Goal: Information Seeking & Learning: Learn about a topic

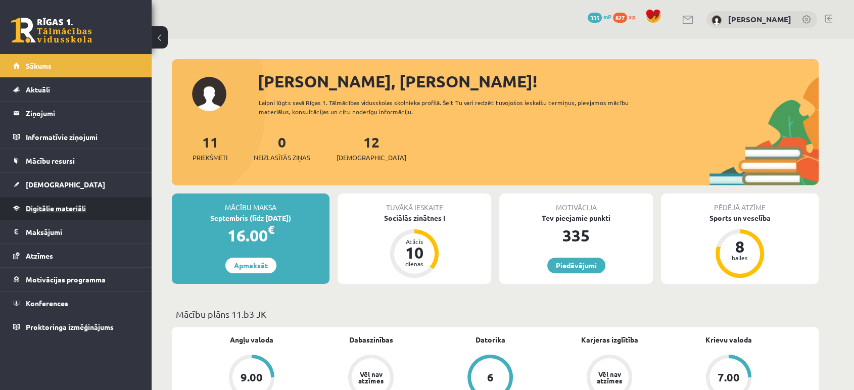
click at [62, 204] on span "Digitālie materiāli" at bounding box center [56, 208] width 60 height 9
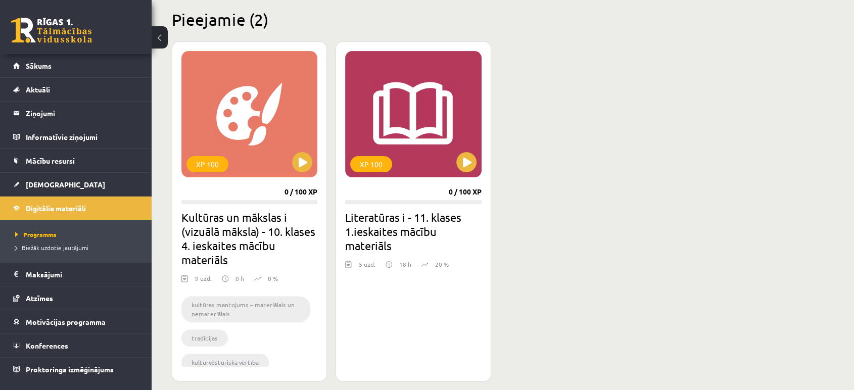
scroll to position [243, 0]
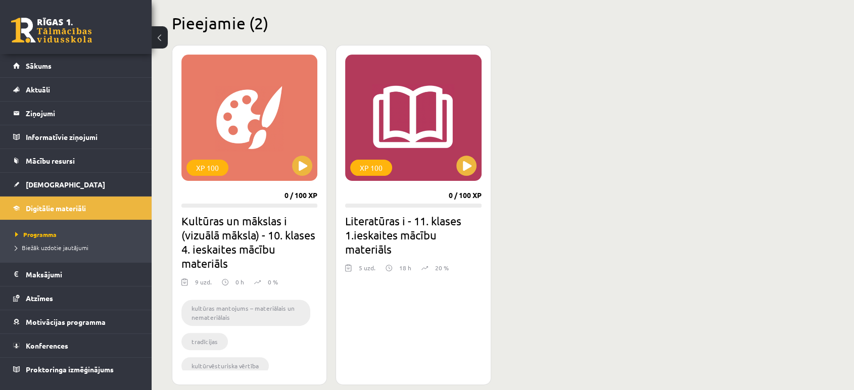
click at [331, 133] on div "XP 100 0 / 100 XP Kultūras un mākslas i (vizuālā māksla) - 10. klases 4. ieskai…" at bounding box center [495, 215] width 647 height 340
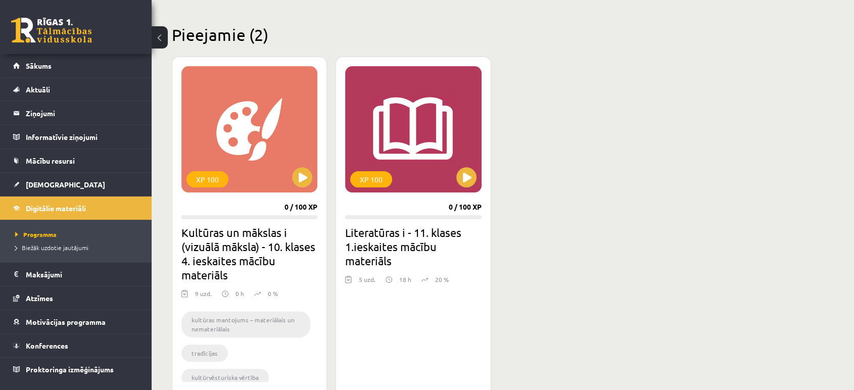
scroll to position [288, 0]
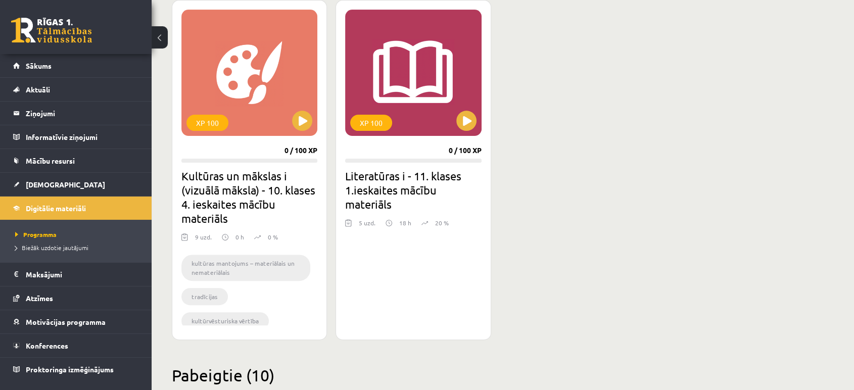
click at [381, 175] on h2 "Literatūras i - 11. klases 1.ieskaites mācību materiāls" at bounding box center [413, 190] width 136 height 42
click at [448, 131] on div "XP 100" at bounding box center [413, 73] width 136 height 126
click at [455, 127] on div "XP 100" at bounding box center [413, 73] width 136 height 126
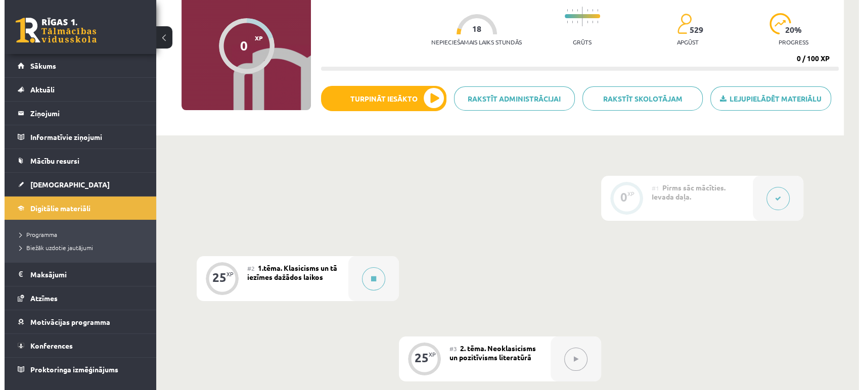
scroll to position [116, 0]
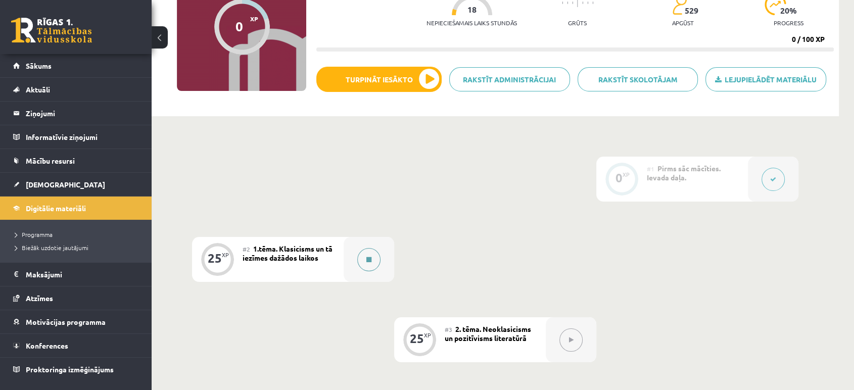
click at [361, 258] on button at bounding box center [368, 259] width 23 height 23
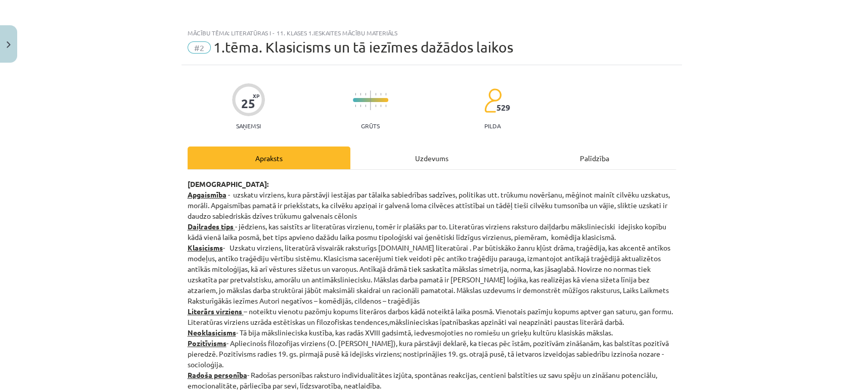
scroll to position [0, 0]
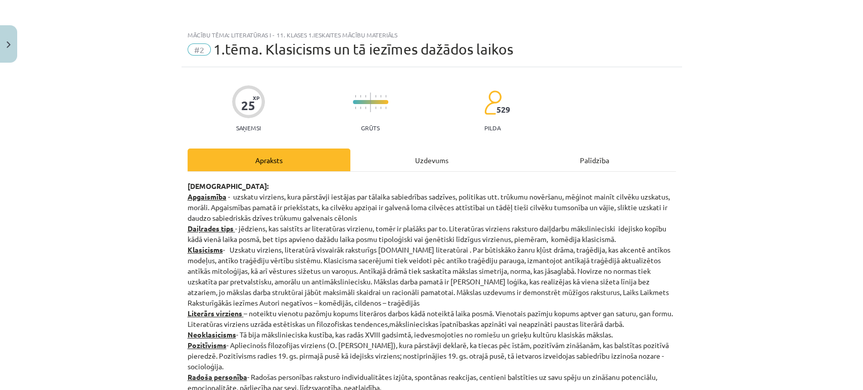
click at [236, 304] on p "Jēdzieni: Apgaismība - uzskatu virziens, kura pārstāvji iestājas par tālaika sa…" at bounding box center [432, 308] width 488 height 255
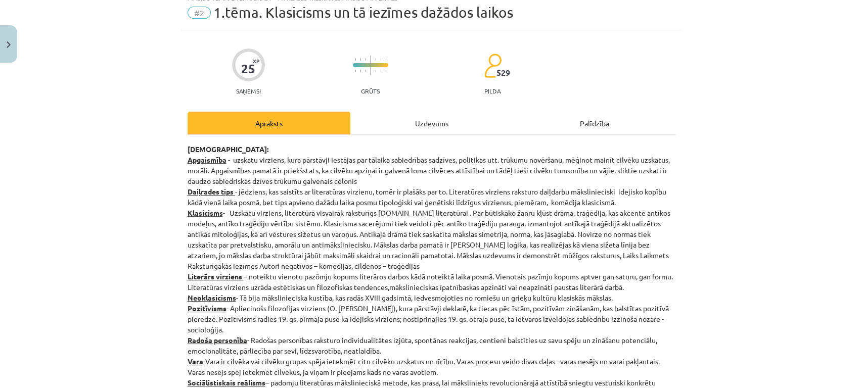
scroll to position [33, 0]
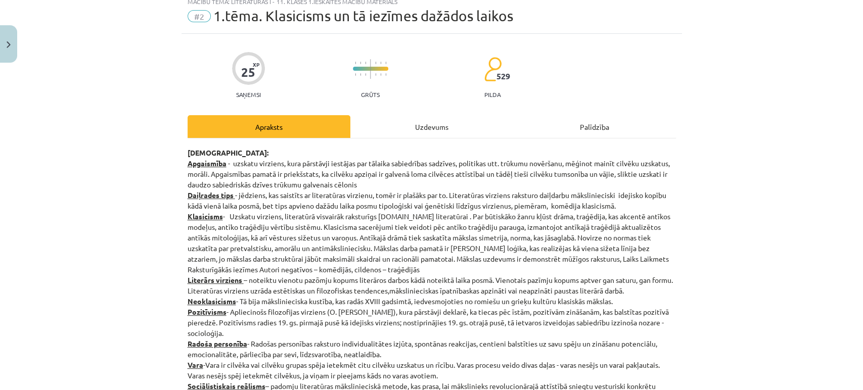
click at [260, 153] on p "Jēdzieni: Apgaismība - uzskatu virziens, kura pārstāvji iestājas par tālaika sa…" at bounding box center [432, 275] width 488 height 255
click at [252, 164] on p "Jēdzieni: Apgaismība - uzskatu virziens, kura pārstāvji iestājas par tālaika sa…" at bounding box center [432, 275] width 488 height 255
click at [252, 167] on p "Jēdzieni: Apgaismība - uzskatu virziens, kura pārstāvji iestājas par tālaika sa…" at bounding box center [432, 275] width 488 height 255
click at [393, 129] on div "Uzdevums" at bounding box center [431, 126] width 163 height 23
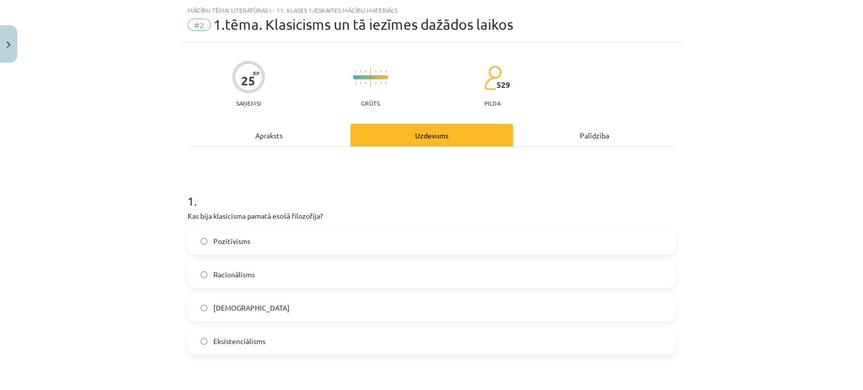
click at [291, 131] on div "Apraksts" at bounding box center [269, 135] width 163 height 23
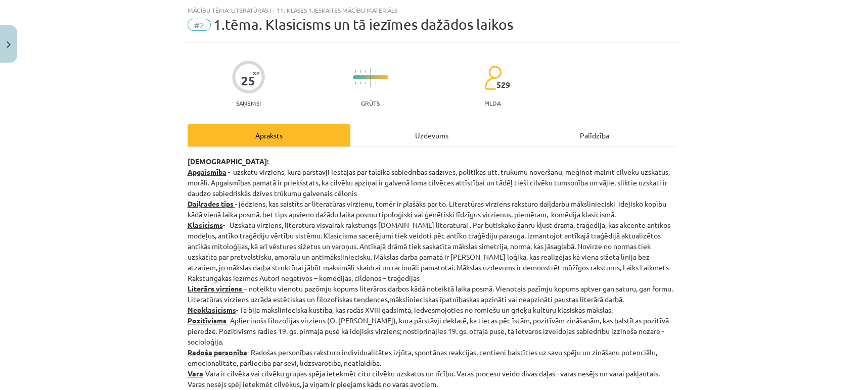
click at [285, 170] on p "Jēdzieni: Apgaismība - uzskatu virziens, kura pārstāvji iestājas par tālaika sa…" at bounding box center [432, 283] width 488 height 255
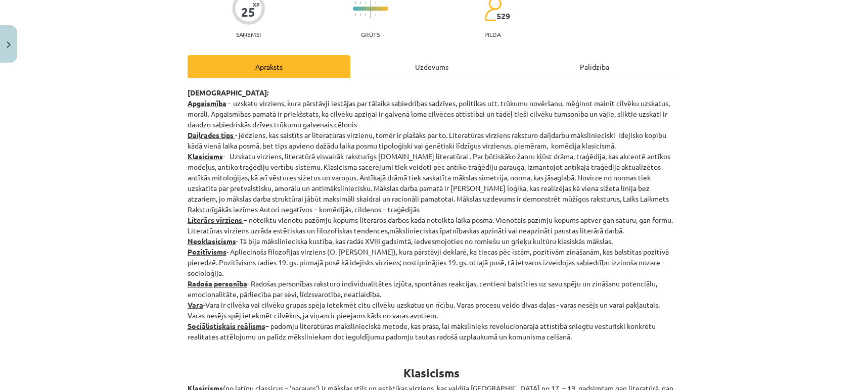
scroll to position [94, 0]
click at [731, 208] on div "Mācību tēma: Literatūras i - 11. klases 1.ieskaites mācību materiāls #2 1.tēma.…" at bounding box center [431, 195] width 863 height 390
click at [717, 120] on div "Mācību tēma: Literatūras i - 11. klases 1.ieskaites mācību materiāls #2 1.tēma.…" at bounding box center [431, 195] width 863 height 390
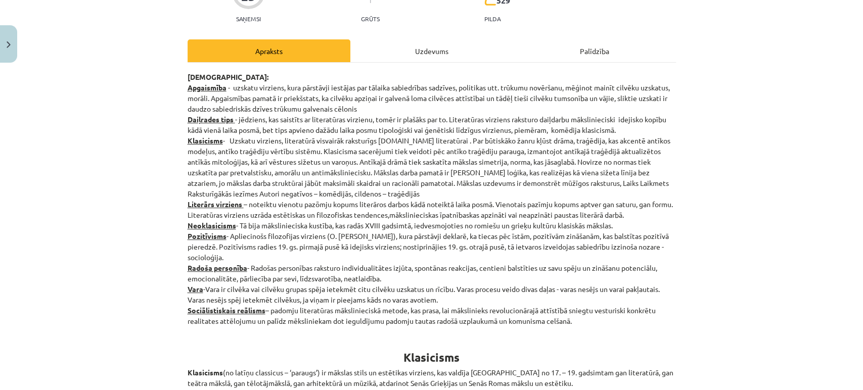
click at [303, 190] on p "Jēdzieni: Apgaismība - uzskatu virziens, kura pārstāvji iestājas par tālaika sa…" at bounding box center [432, 199] width 488 height 255
click at [306, 193] on p "Jēdzieni: Apgaismība - uzskatu virziens, kura pārstāvji iestājas par tālaika sa…" at bounding box center [432, 199] width 488 height 255
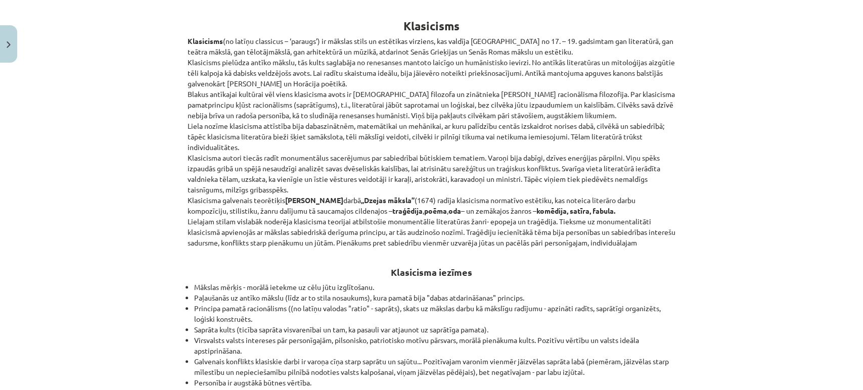
scroll to position [443, 0]
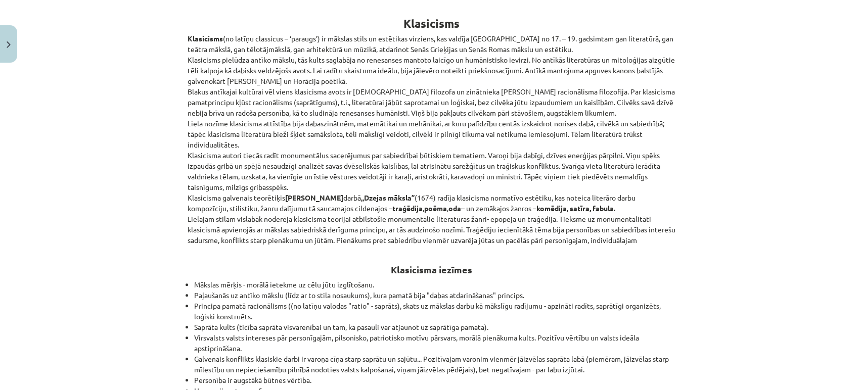
click at [288, 177] on p "Klasicisms (no latīņu classicus – ‘paraugs’) ir mākslas stils un estētikas virz…" at bounding box center [432, 139] width 488 height 212
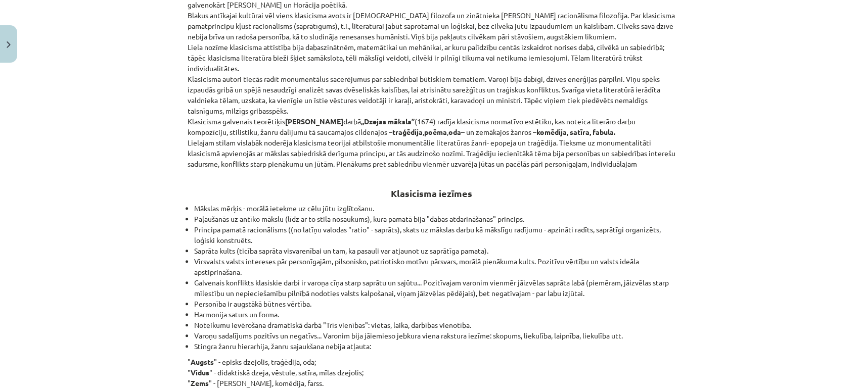
scroll to position [519, 0]
click at [373, 244] on li "Principa pamatā racionālisms ((no latīņu valodas "ratio" - saprāts), skats uz m…" at bounding box center [435, 235] width 482 height 21
click at [372, 244] on li "Principa pamatā racionālisms ((no latīņu valodas "ratio" - saprāts), skats uz m…" at bounding box center [435, 235] width 482 height 21
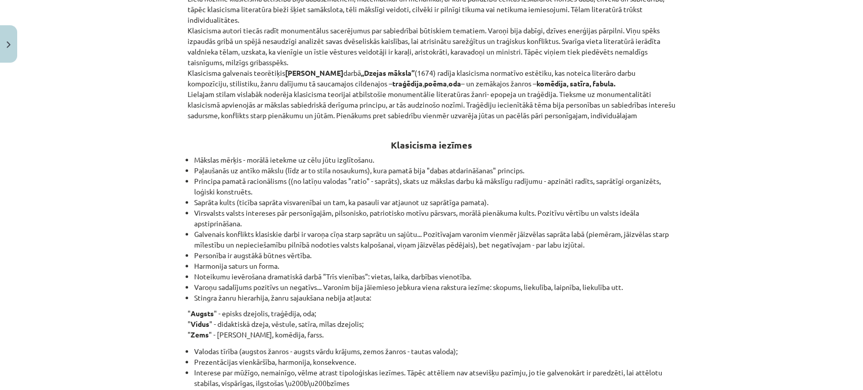
scroll to position [577, 0]
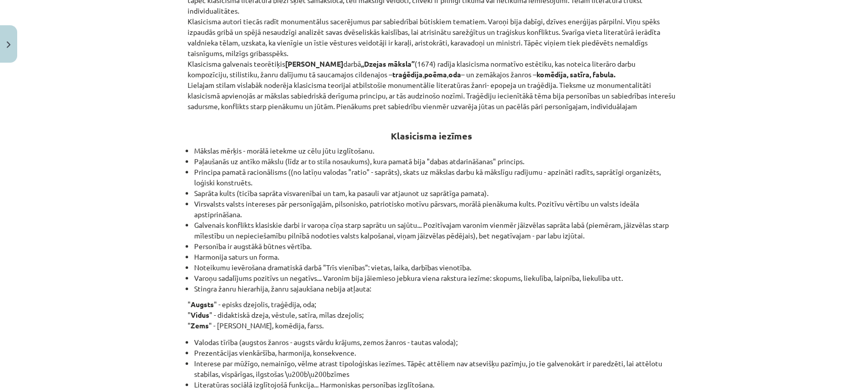
click at [408, 203] on li "Virsvalsts valsts intereses pār personīgajām, pilsonisko, patriotisko motīvu pā…" at bounding box center [435, 209] width 482 height 21
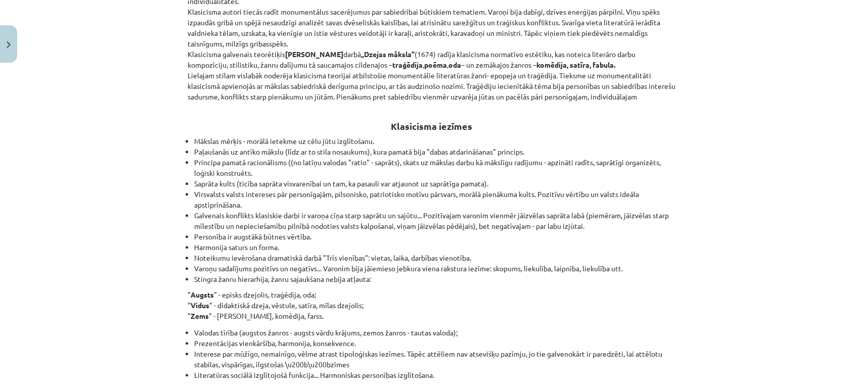
scroll to position [593, 0]
